Goal: Communication & Community: Participate in discussion

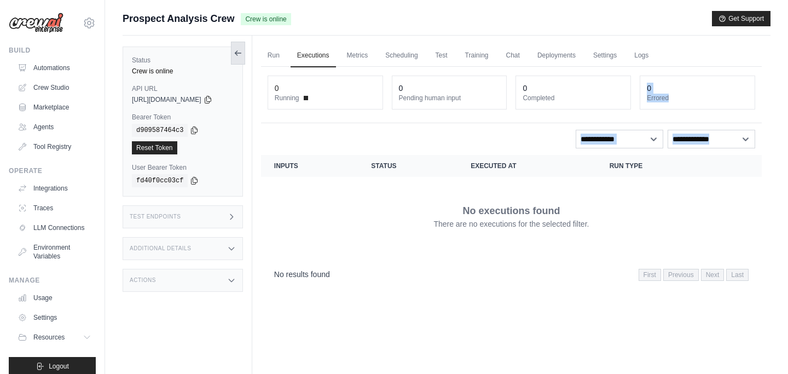
click at [242, 55] on icon at bounding box center [238, 53] width 9 height 9
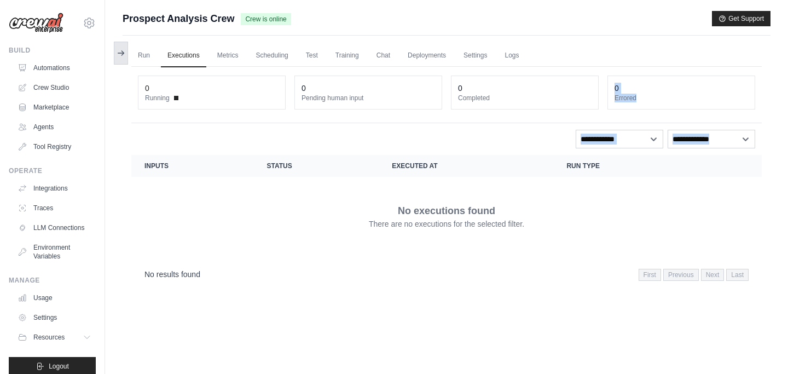
click at [123, 54] on icon at bounding box center [122, 53] width 2 height 4
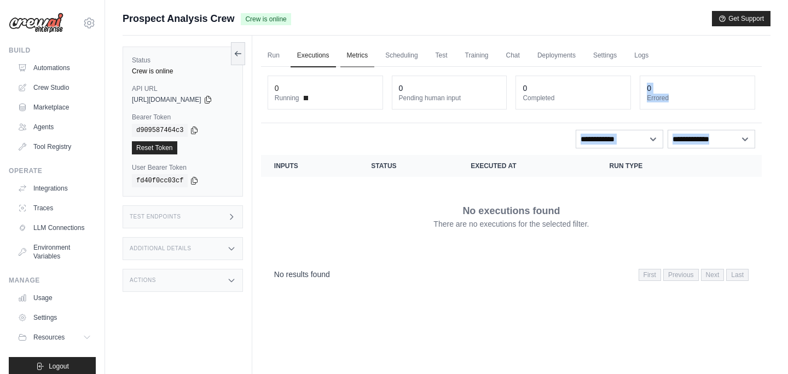
click at [360, 56] on link "Metrics" at bounding box center [357, 55] width 34 height 23
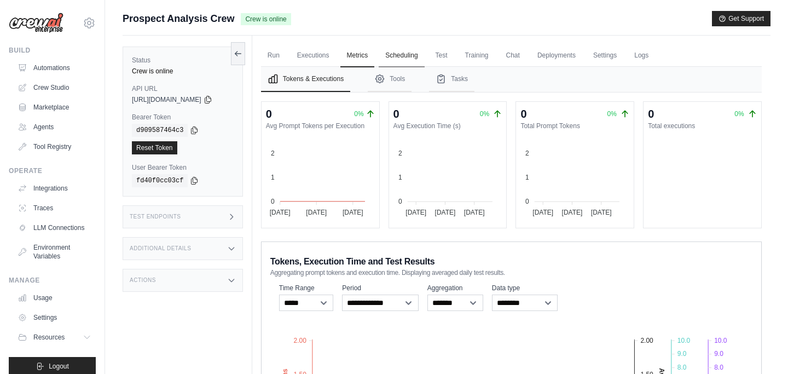
click at [413, 55] on link "Scheduling" at bounding box center [400, 55] width 45 height 23
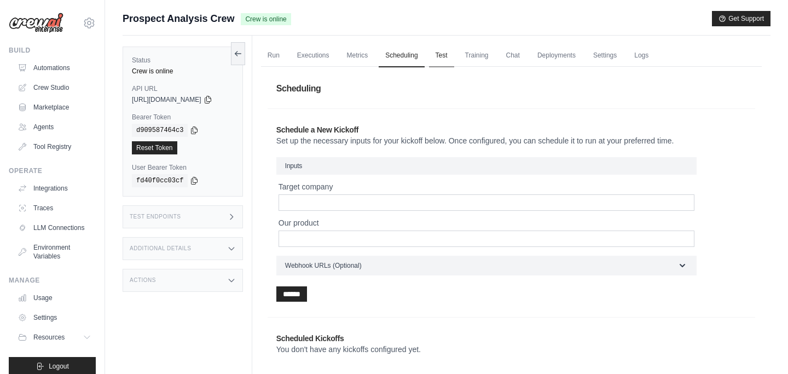
click at [446, 58] on link "Test" at bounding box center [441, 55] width 25 height 23
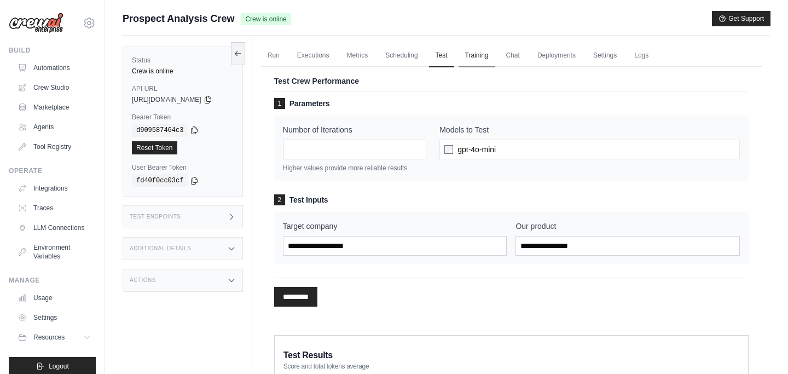
click at [479, 57] on link "Training" at bounding box center [476, 55] width 37 height 23
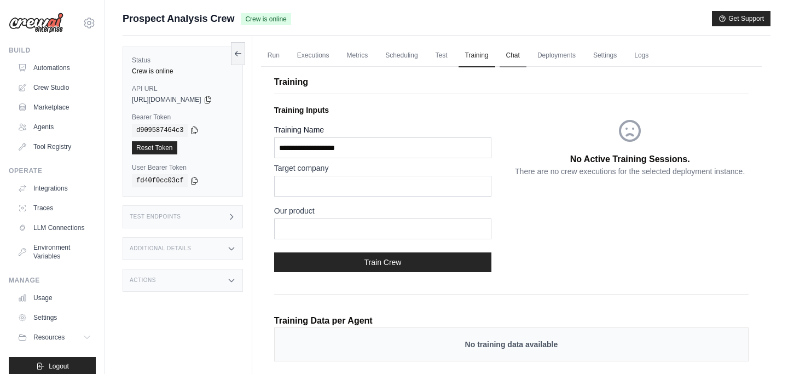
click at [522, 57] on link "Chat" at bounding box center [512, 55] width 27 height 23
click at [556, 57] on link "Deployments" at bounding box center [555, 55] width 51 height 23
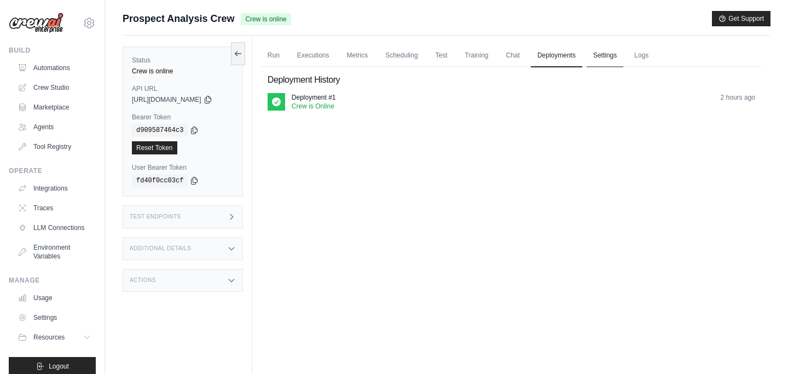
click at [615, 56] on link "Settings" at bounding box center [604, 55] width 37 height 23
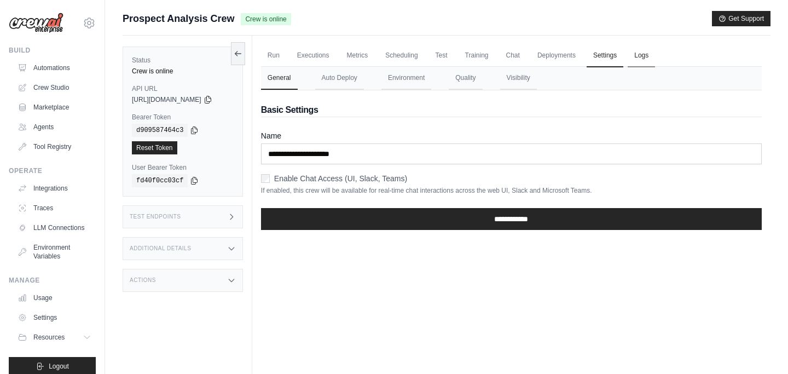
click at [651, 53] on link "Logs" at bounding box center [640, 55] width 27 height 23
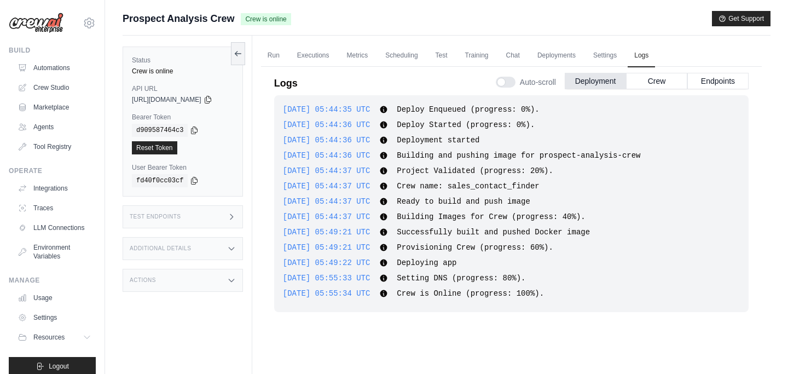
click at [203, 216] on div "Test Endpoints" at bounding box center [183, 216] width 120 height 23
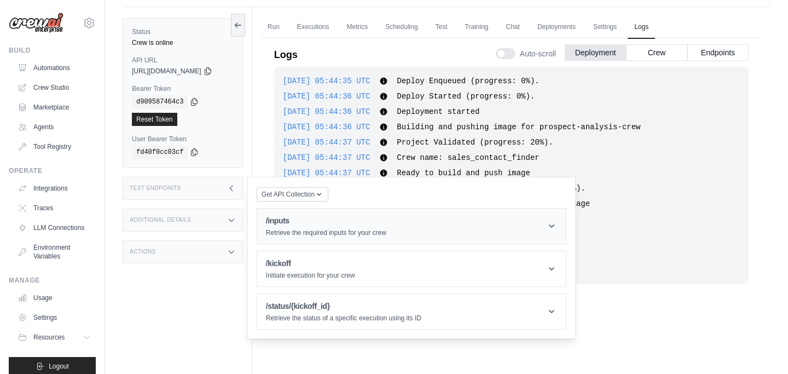
scroll to position [46, 0]
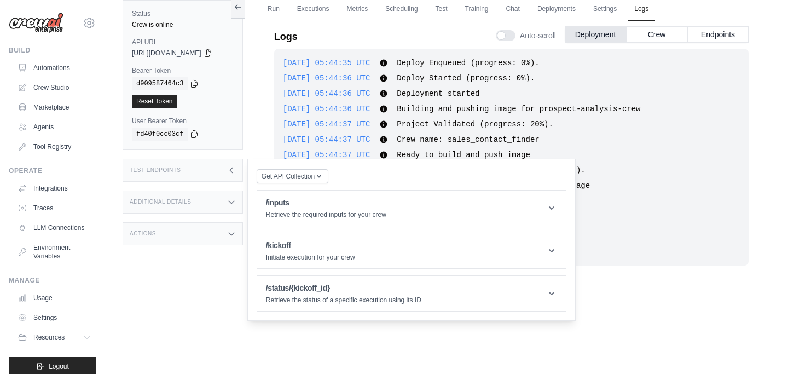
click at [219, 170] on div "Test Endpoints" at bounding box center [183, 170] width 120 height 23
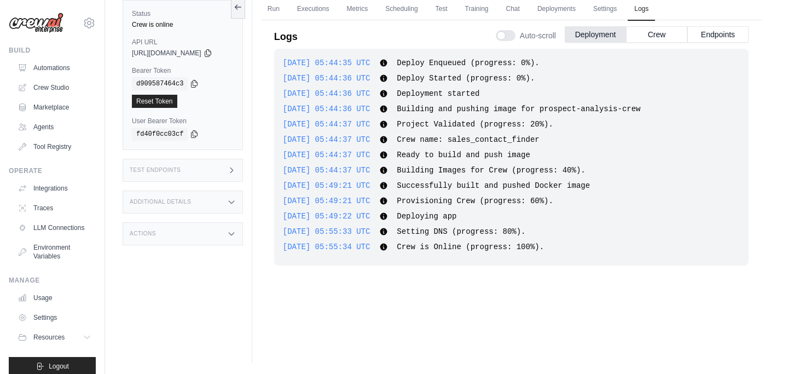
scroll to position [0, 0]
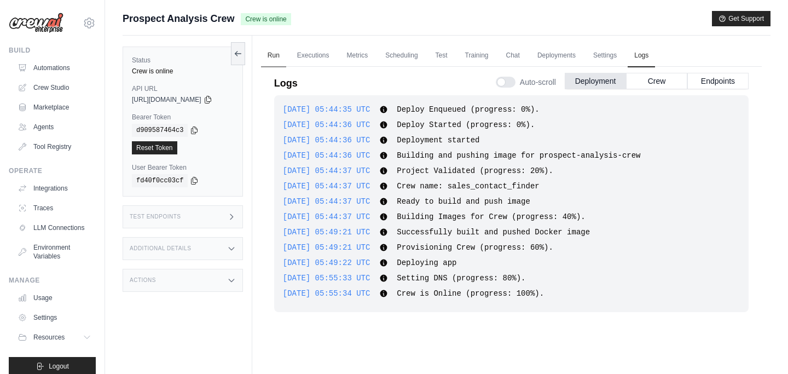
click at [280, 56] on link "Run" at bounding box center [273, 55] width 25 height 23
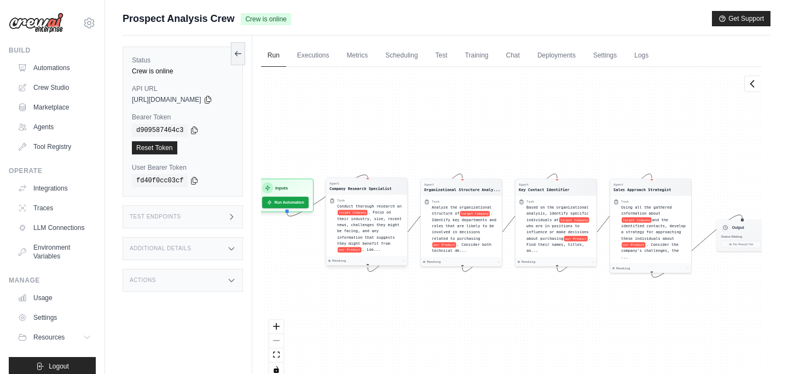
click at [397, 193] on div "Agent Company Research Specialist" at bounding box center [366, 186] width 81 height 16
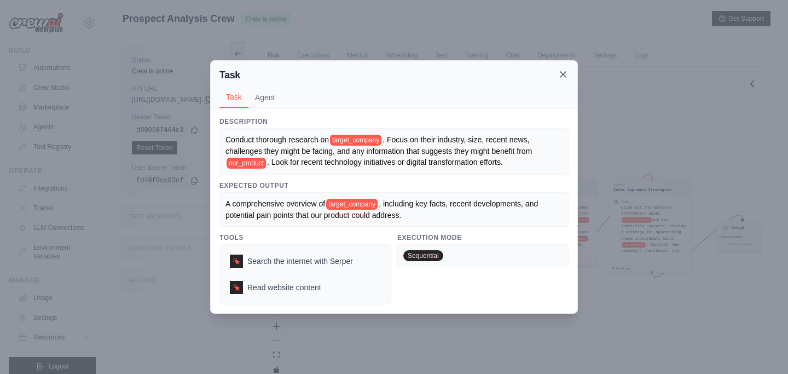
click at [564, 77] on icon at bounding box center [562, 74] width 11 height 11
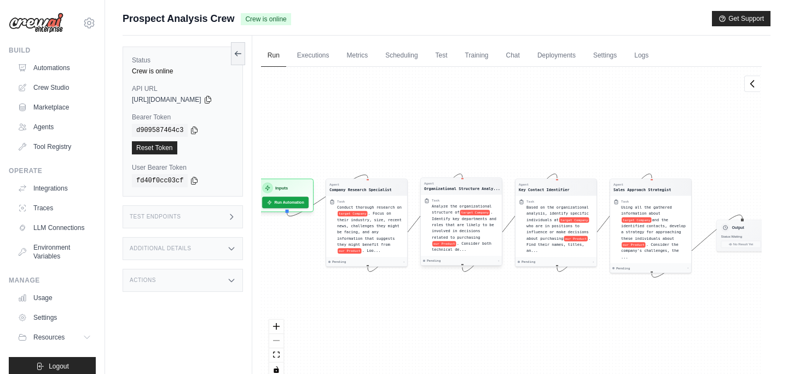
click at [442, 185] on div "Organizational Structure Analy..." at bounding box center [462, 187] width 76 height 5
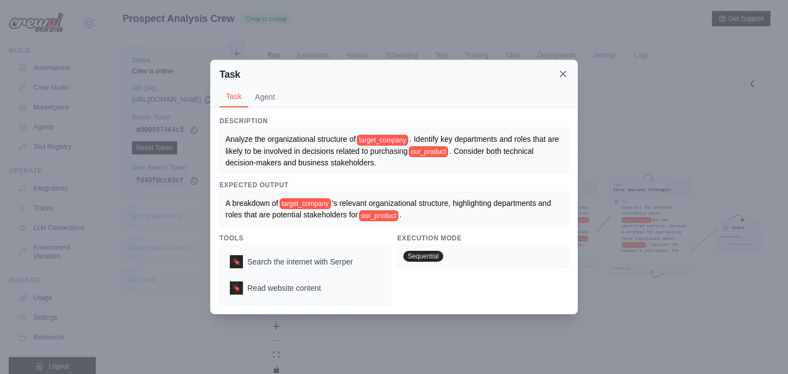
click at [564, 76] on icon at bounding box center [562, 73] width 5 height 5
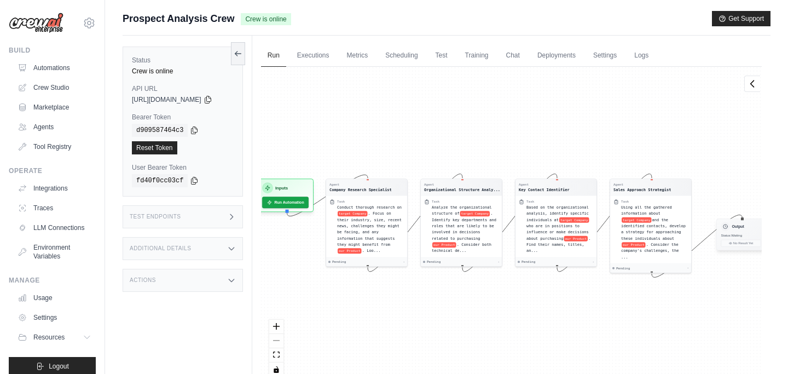
click at [746, 230] on div "Output" at bounding box center [740, 226] width 40 height 9
click at [318, 57] on link "Executions" at bounding box center [312, 55] width 45 height 23
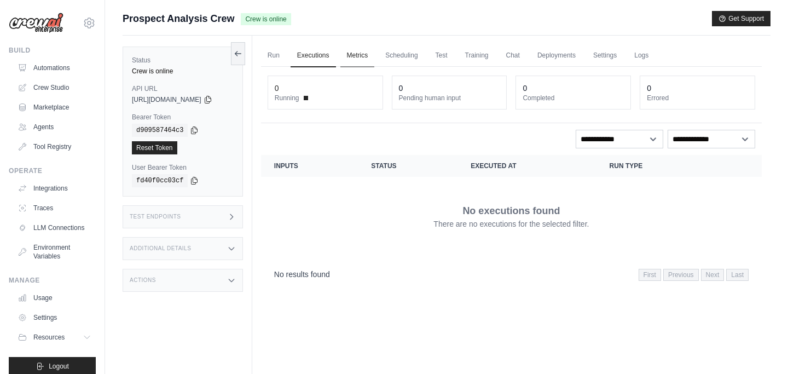
click at [367, 57] on link "Metrics" at bounding box center [357, 55] width 34 height 23
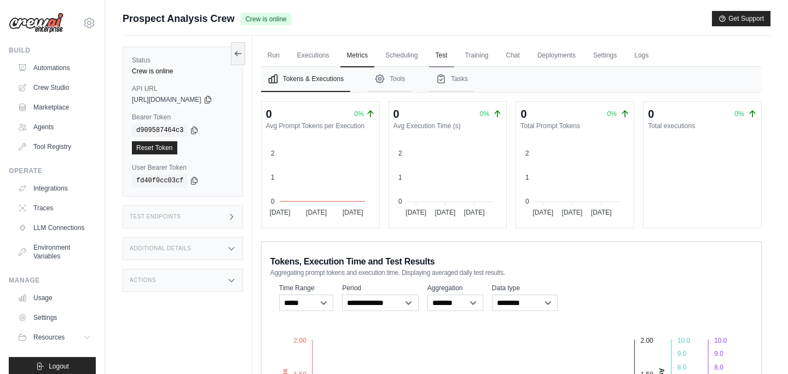
click at [451, 55] on link "Test" at bounding box center [441, 55] width 25 height 23
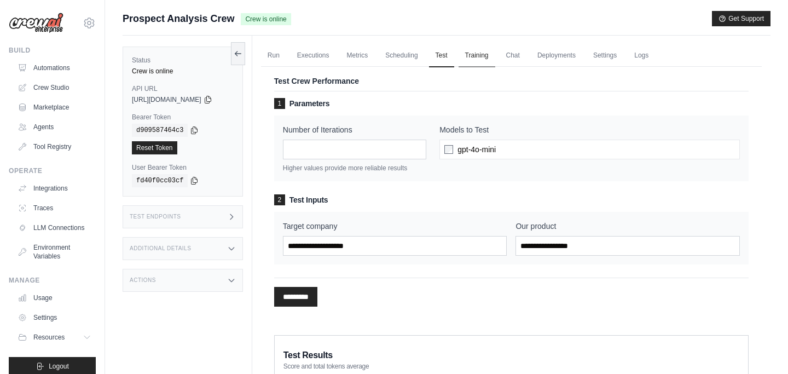
click at [487, 57] on link "Training" at bounding box center [476, 55] width 37 height 23
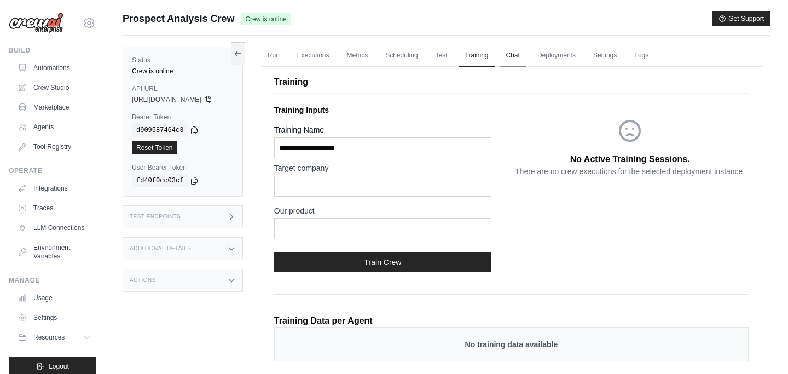
click at [524, 55] on link "Chat" at bounding box center [512, 55] width 27 height 23
click at [54, 68] on link "Automations" at bounding box center [55, 68] width 83 height 18
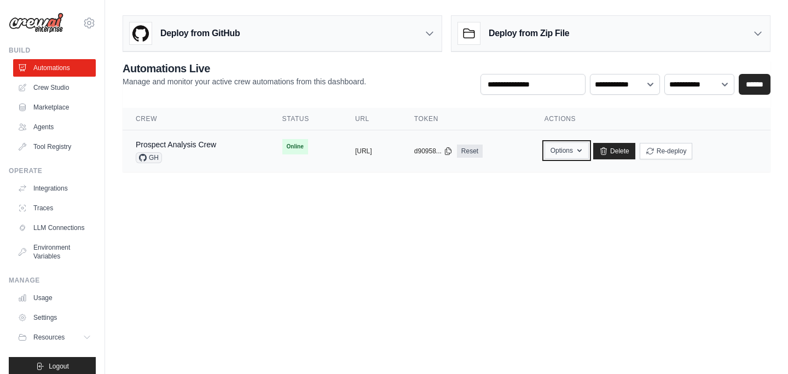
click at [584, 152] on icon "button" at bounding box center [579, 150] width 9 height 9
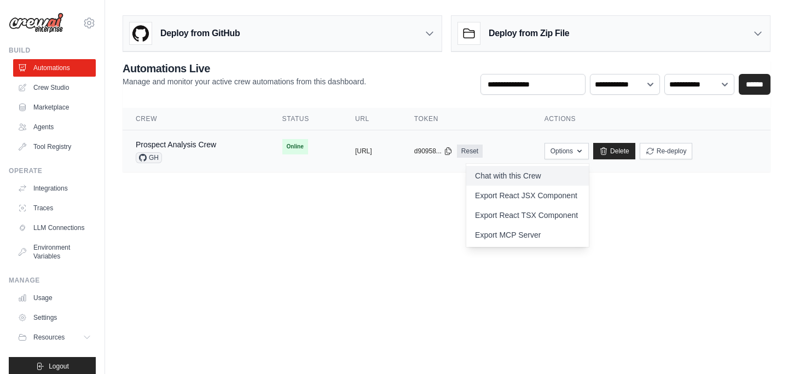
click at [566, 176] on link "Chat with this Crew" at bounding box center [527, 176] width 123 height 20
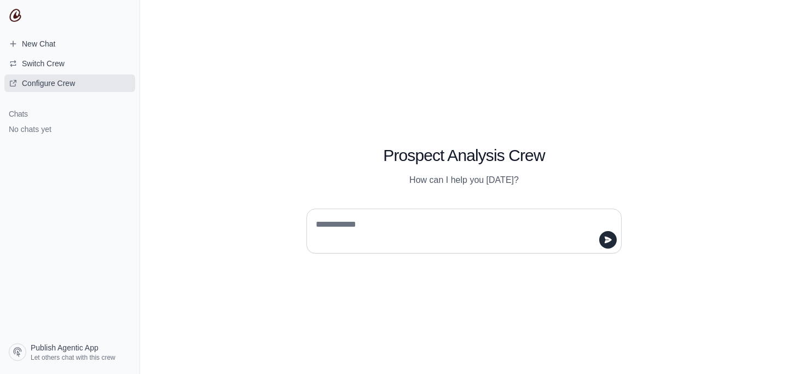
click at [43, 85] on span "Configure Crew" at bounding box center [48, 83] width 53 height 11
click at [484, 232] on textarea at bounding box center [460, 230] width 294 height 31
type textarea "**********"
click at [605, 240] on icon "submit" at bounding box center [607, 239] width 9 height 9
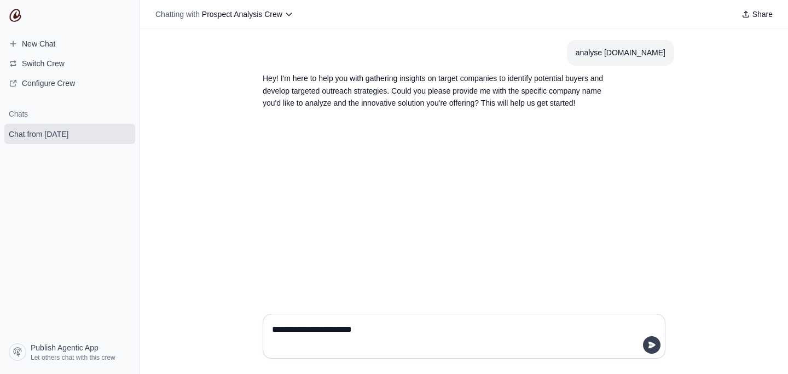
type textarea "**********"
click at [650, 345] on icon "submit" at bounding box center [651, 344] width 9 height 9
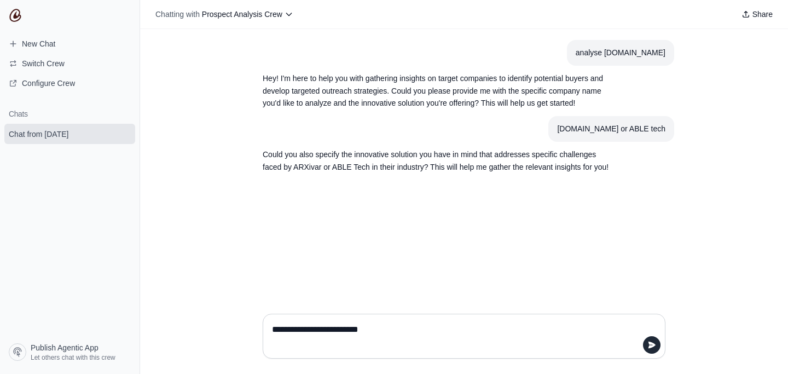
type textarea "**********"
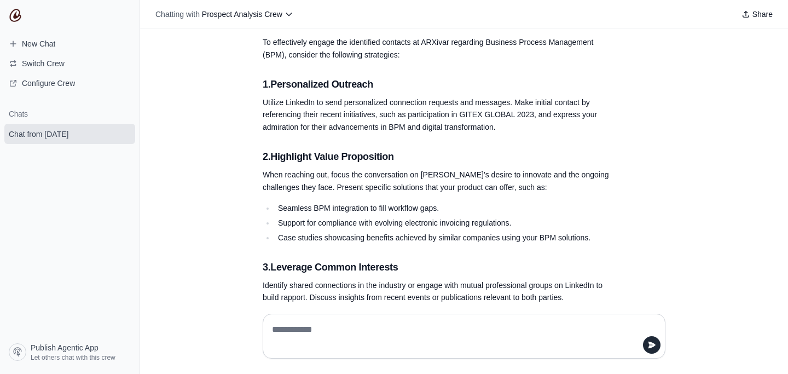
scroll to position [730, 0]
